Goal: Task Accomplishment & Management: Use online tool/utility

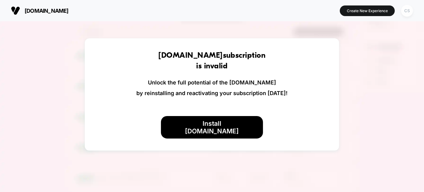
click at [411, 9] on div "CS" at bounding box center [407, 11] width 12 height 12
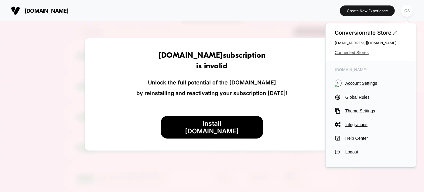
click at [360, 53] on span "Connected Stores" at bounding box center [371, 52] width 72 height 5
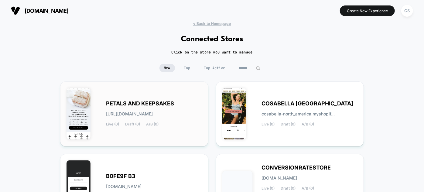
click at [128, 109] on div "PETALS AND KEEPSAKES [URL][DOMAIN_NAME] Live (0) Draft (0) A/B (0)" at bounding box center [154, 113] width 96 height 25
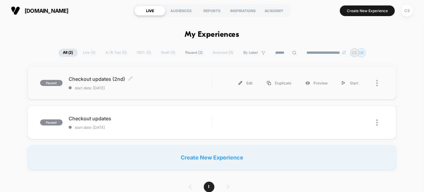
click at [102, 78] on span "Checkout updates (2nd) Click to edit experience details" at bounding box center [140, 79] width 143 height 6
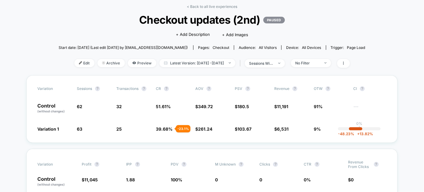
scroll to position [83, 0]
